Goal: Transaction & Acquisition: Purchase product/service

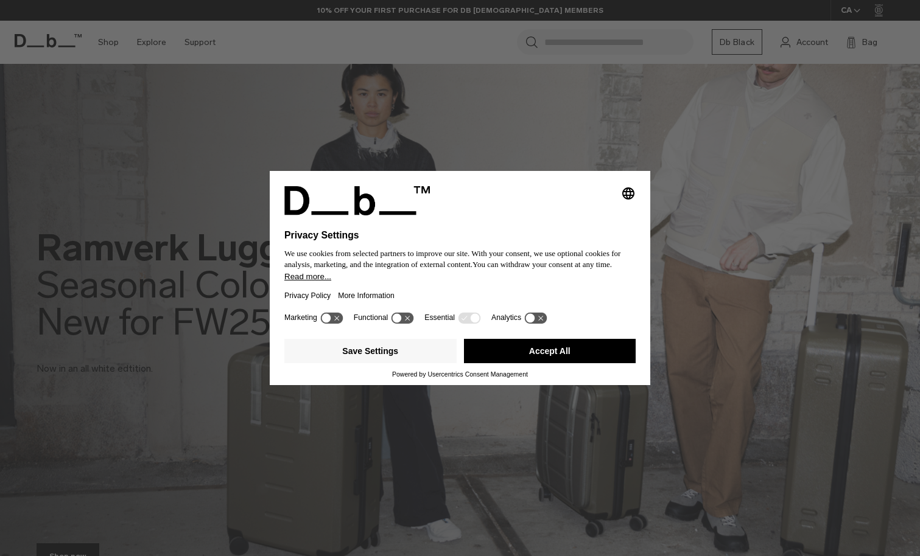
click at [534, 352] on button "Accept All" at bounding box center [550, 351] width 172 height 24
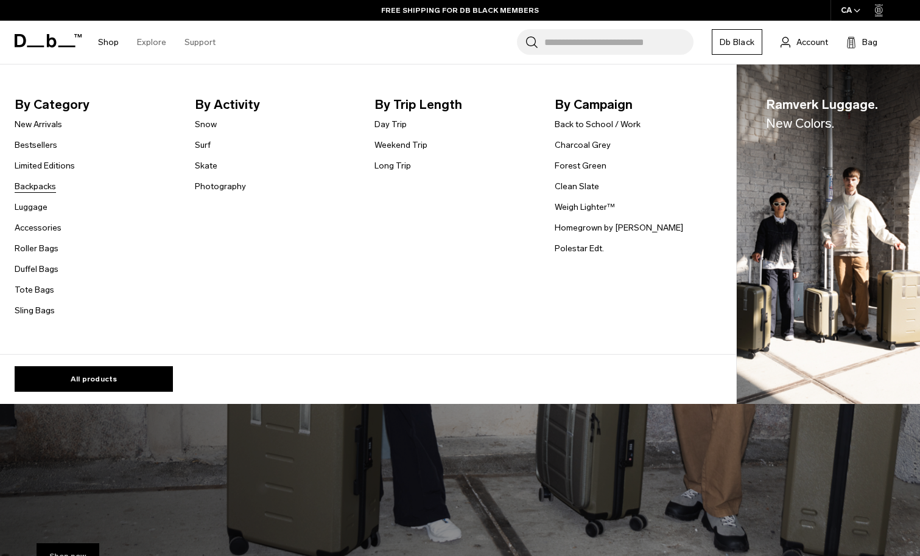
click at [46, 184] on link "Backpacks" at bounding box center [35, 186] width 41 height 13
click at [33, 188] on link "Backpacks" at bounding box center [35, 186] width 41 height 13
